Goal: Task Accomplishment & Management: Manage account settings

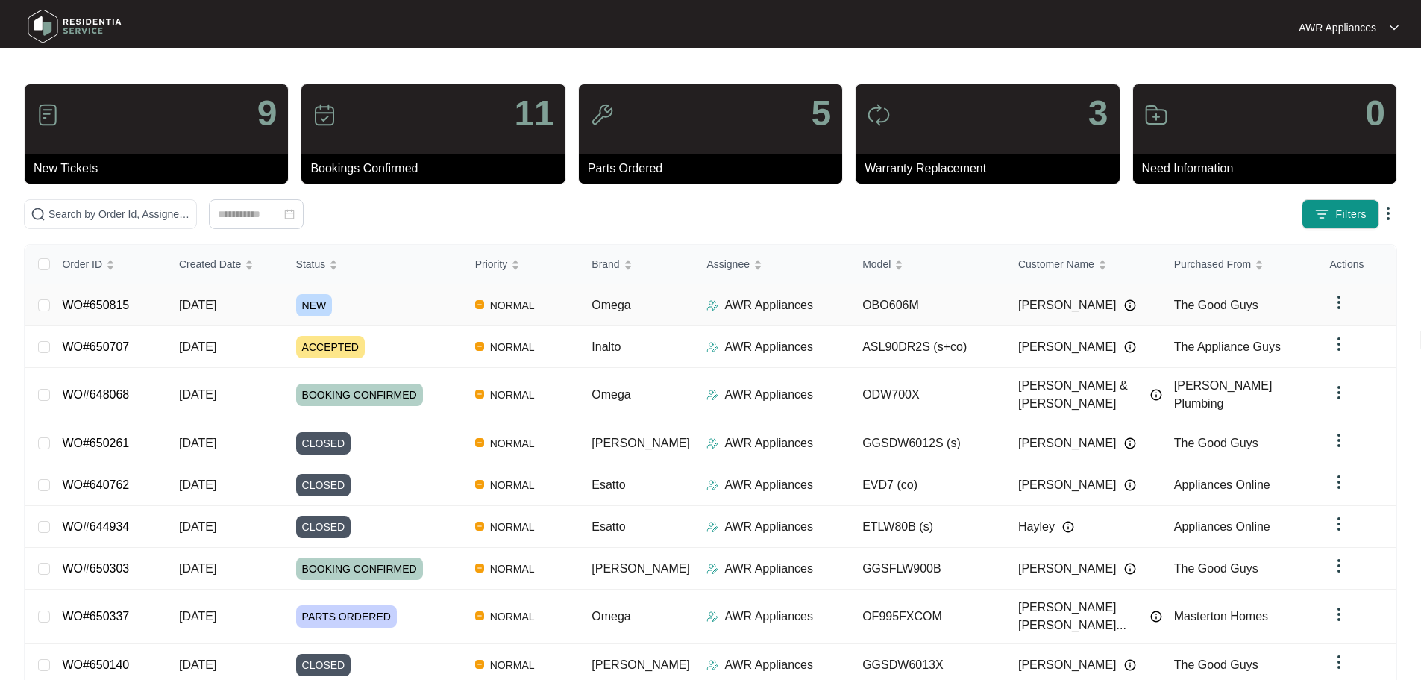
click at [216, 301] on span "[DATE]" at bounding box center [197, 304] width 37 height 13
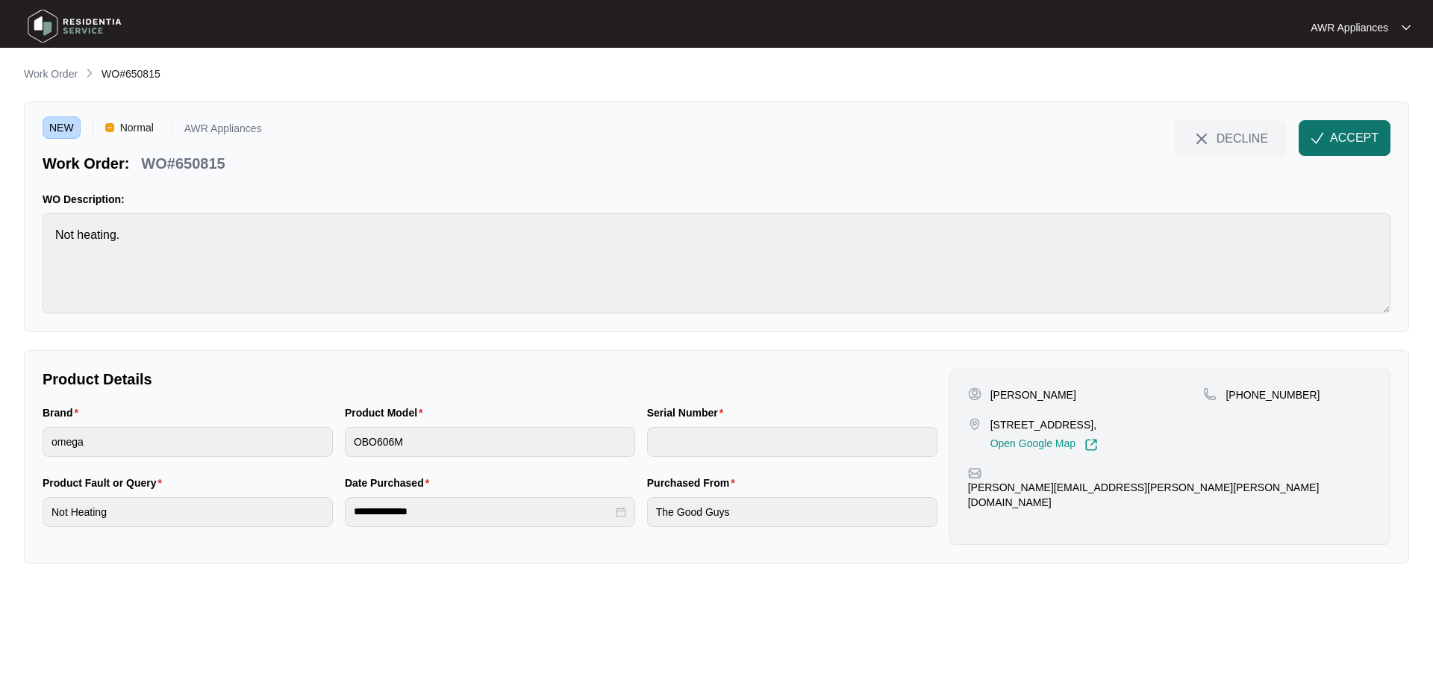
click at [1352, 137] on span "ACCEPT" at bounding box center [1354, 138] width 49 height 18
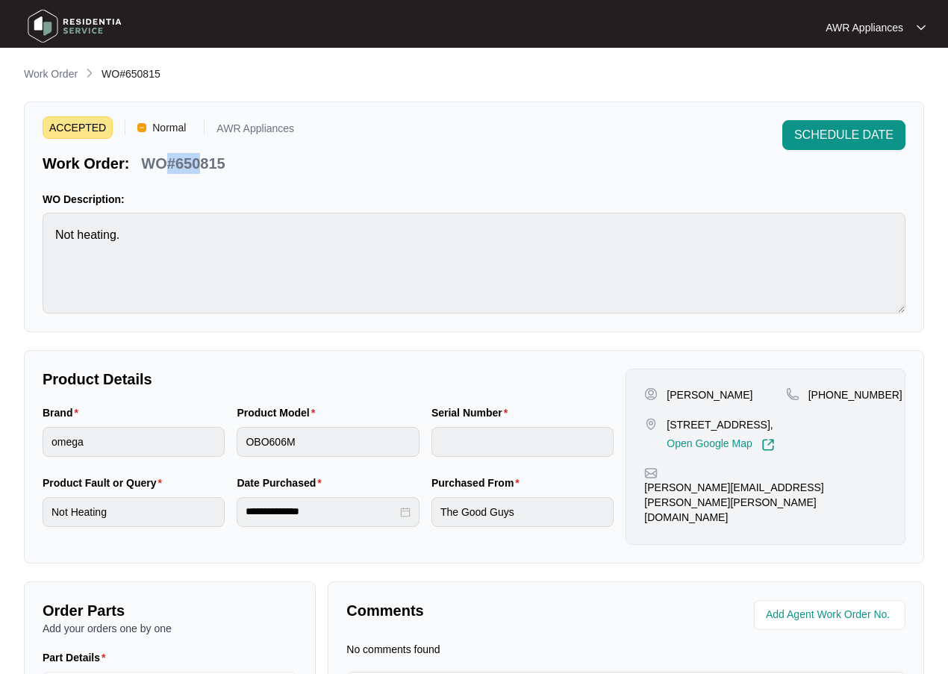
drag, startPoint x: 171, startPoint y: 160, endPoint x: 202, endPoint y: 159, distance: 31.4
click at [202, 159] on p "WO#650815" at bounding box center [183, 163] width 84 height 21
click at [236, 160] on div "Work Order: WO#650815" at bounding box center [168, 161] width 251 height 26
drag, startPoint x: 236, startPoint y: 160, endPoint x: 199, endPoint y: 162, distance: 36.6
click at [199, 162] on div "Work Order: WO#650815" at bounding box center [168, 161] width 251 height 26
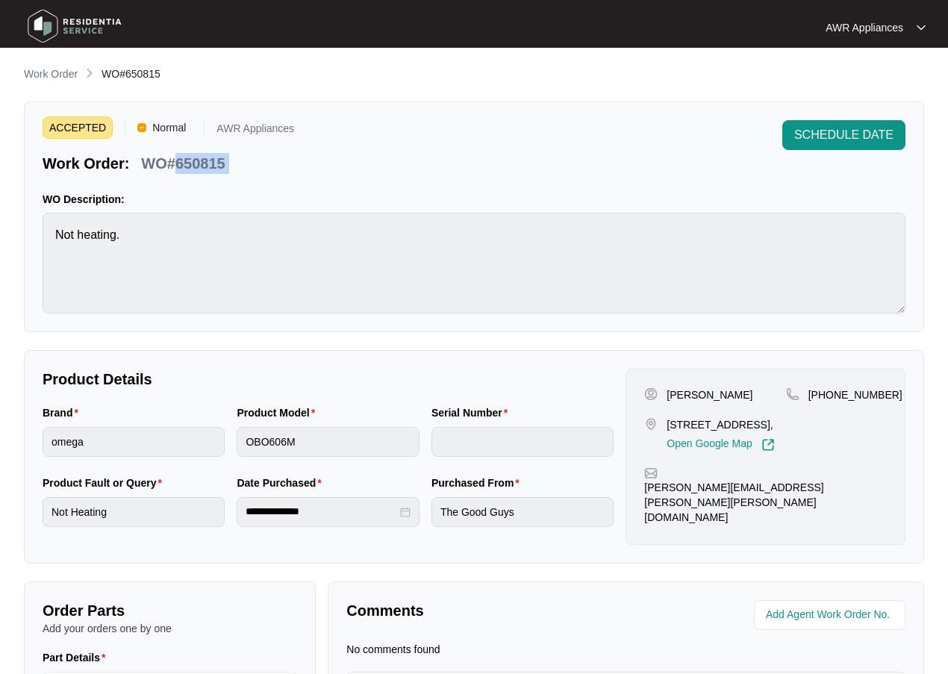
copy div "650815 SCHEDULE DATE"
drag, startPoint x: 826, startPoint y: 395, endPoint x: 888, endPoint y: 389, distance: 62.2
click at [888, 389] on div "[PERSON_NAME] [STREET_ADDRESS], Open Google Map [PHONE_NUMBER] [PERSON_NAME][EM…" at bounding box center [765, 457] width 280 height 176
copy p "439294577"
drag, startPoint x: 664, startPoint y: 492, endPoint x: 795, endPoint y: 489, distance: 131.4
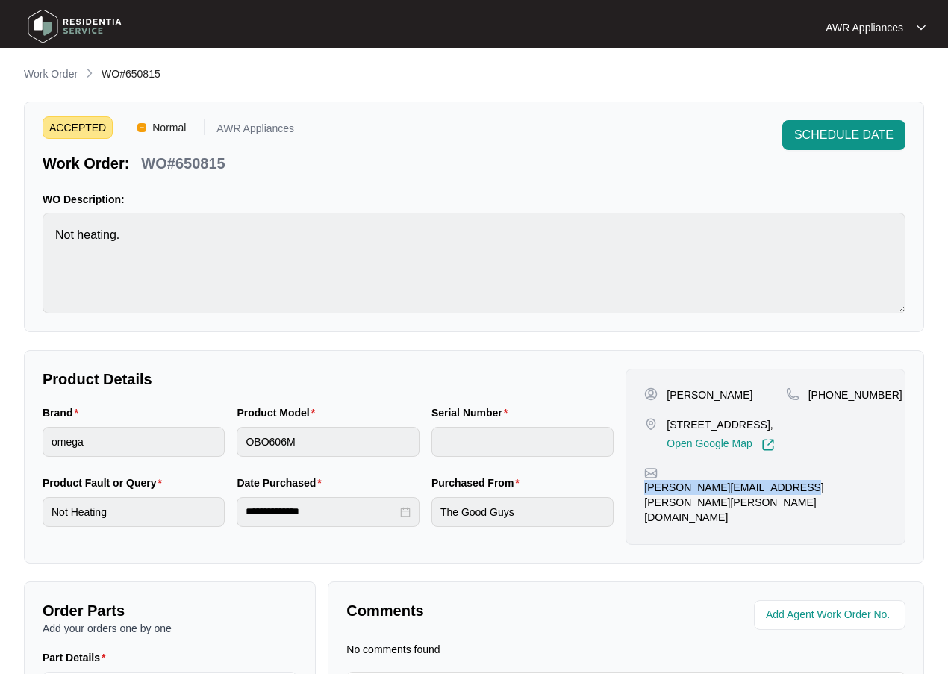
click at [826, 489] on div "[PERSON_NAME][EMAIL_ADDRESS][PERSON_NAME][PERSON_NAME][DOMAIN_NAME]" at bounding box center [765, 495] width 243 height 58
copy p "[PERSON_NAME][EMAIL_ADDRESS][PERSON_NAME][PERSON_NAME][DOMAIN_NAME]"
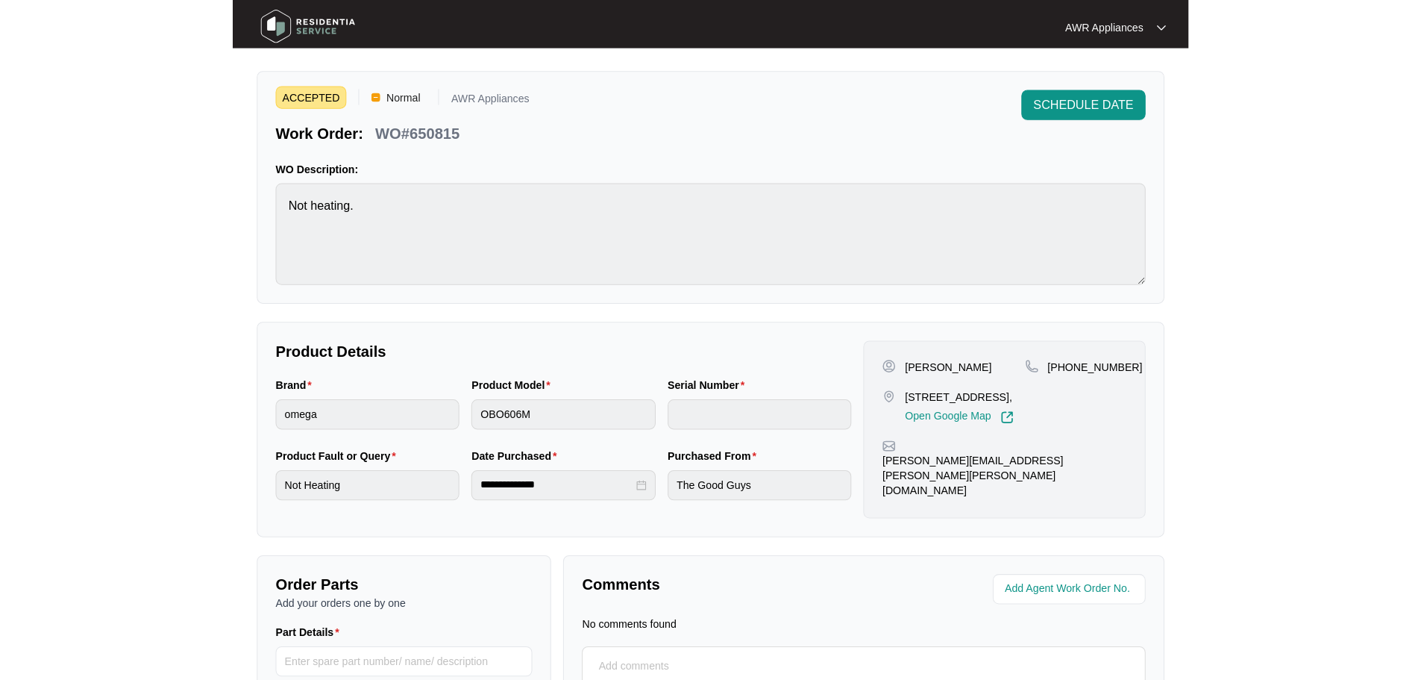
scroll to position [191, 0]
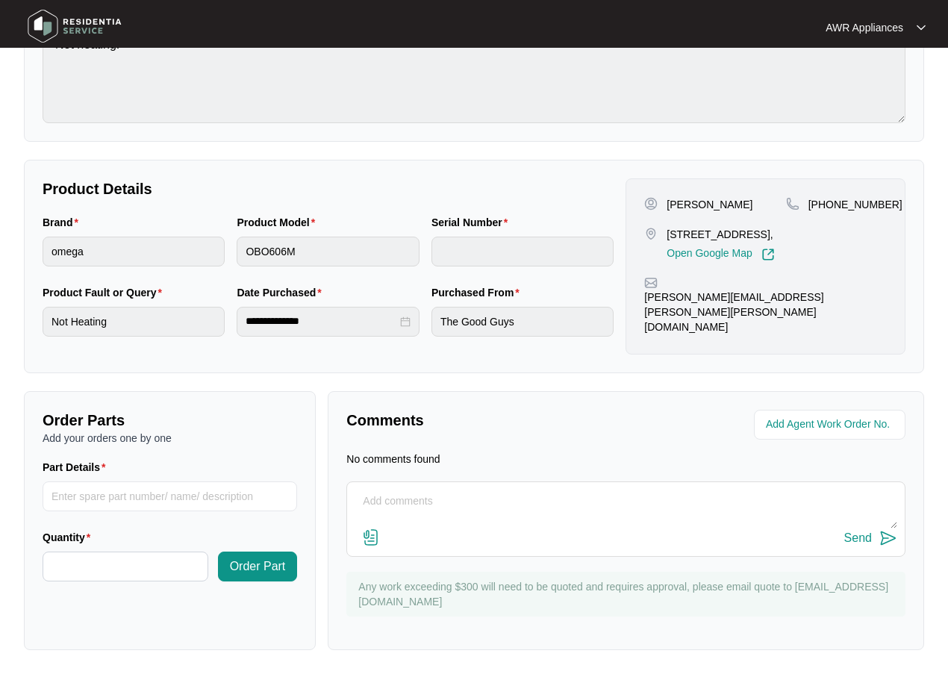
click at [392, 485] on div "Send" at bounding box center [625, 518] width 559 height 75
click at [395, 500] on textarea at bounding box center [625, 508] width 542 height 39
type textarea "Left message for customer to call us"
click at [855, 537] on div "Send" at bounding box center [858, 537] width 28 height 13
